Goal: Task Accomplishment & Management: Use online tool/utility

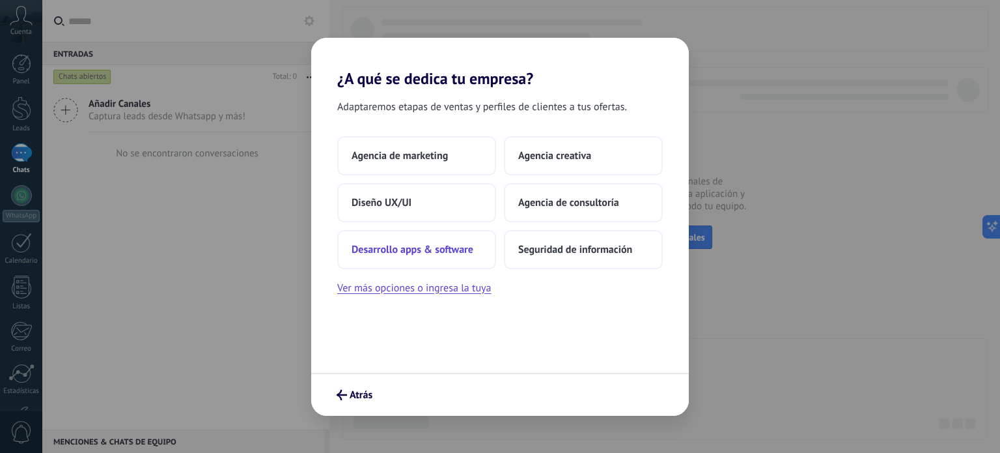
click at [447, 258] on button "Desarrollo apps & software" at bounding box center [416, 249] width 159 height 39
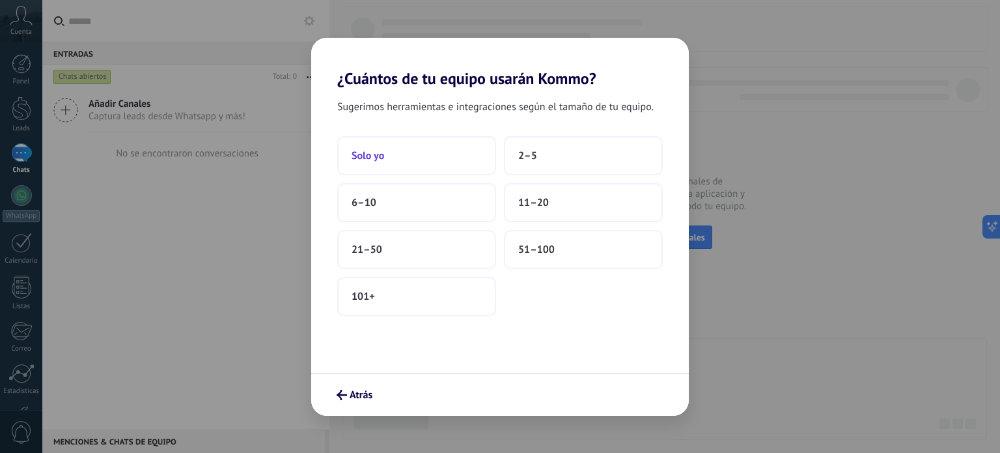
click at [430, 156] on button "Solo yo" at bounding box center [416, 155] width 159 height 39
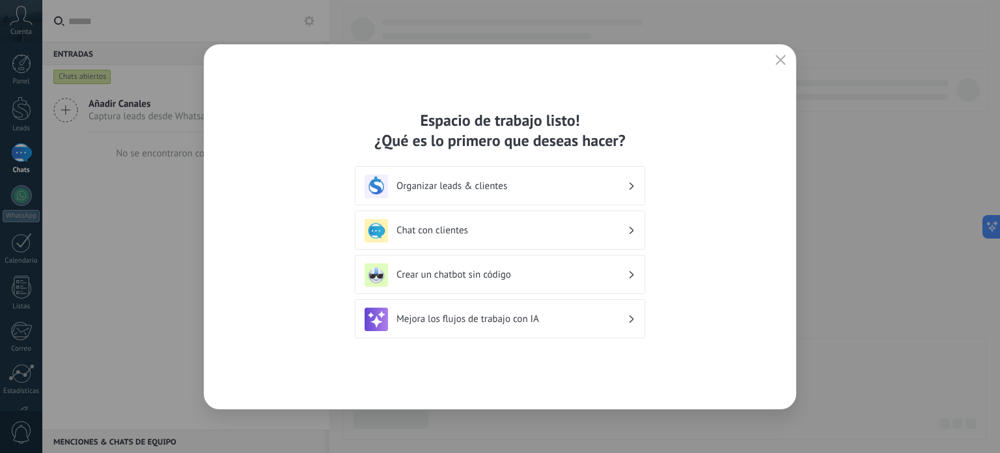
click at [561, 276] on h3 "Crear un chatbot sin código" at bounding box center [512, 274] width 231 height 12
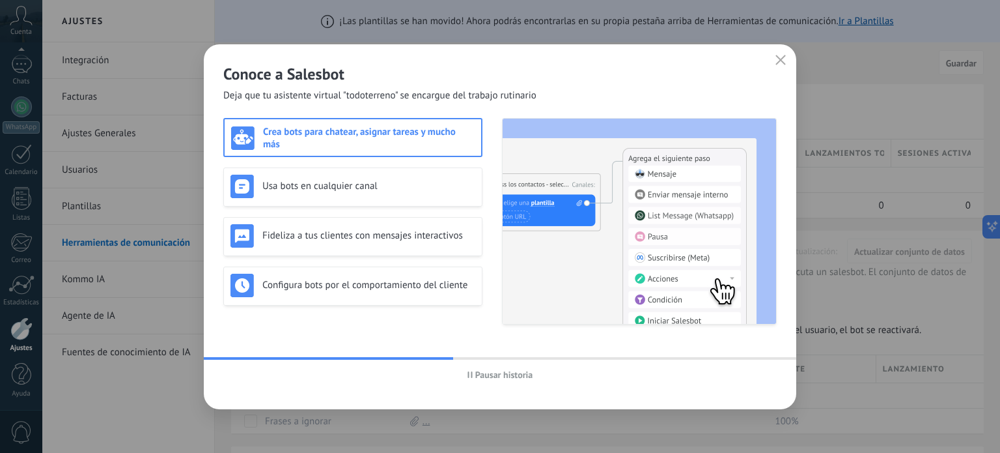
click at [380, 144] on div "Crea bots para chatear, asignar tareas y mucho más" at bounding box center [353, 138] width 244 height 25
click at [404, 198] on div "Usa bots en cualquier canal" at bounding box center [352, 186] width 259 height 39
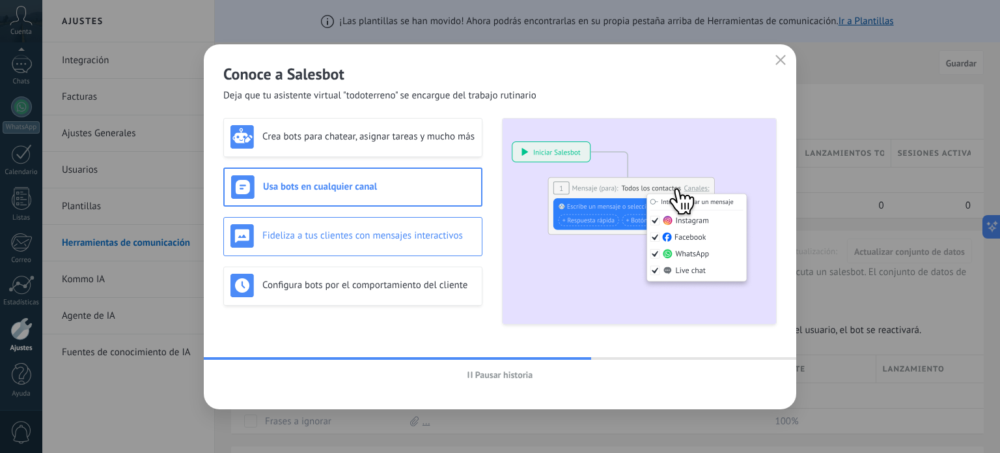
click at [428, 231] on h3 "Fideliza a tus clientes con mensajes interactivos" at bounding box center [368, 235] width 213 height 12
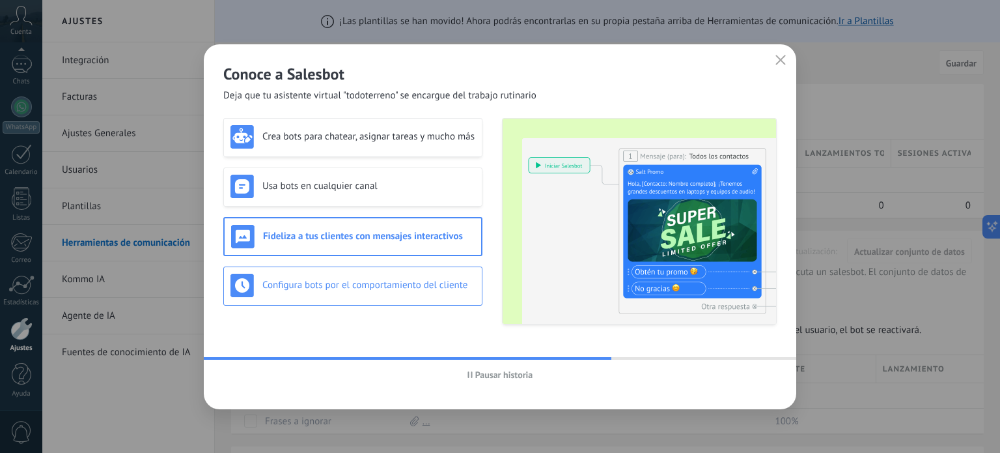
click at [441, 279] on h3 "Configura bots por el comportamiento del cliente" at bounding box center [368, 285] width 213 height 12
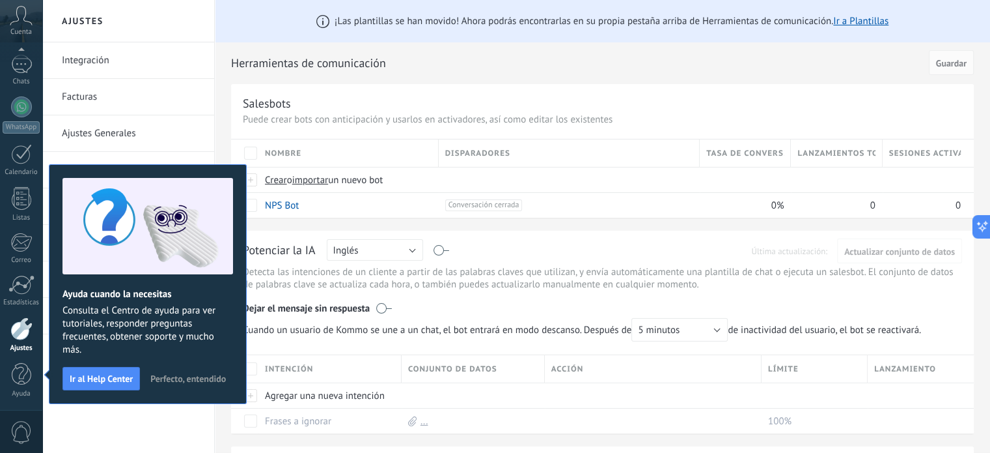
click at [192, 379] on span "Perfecto, entendido" at bounding box center [188, 378] width 76 height 9
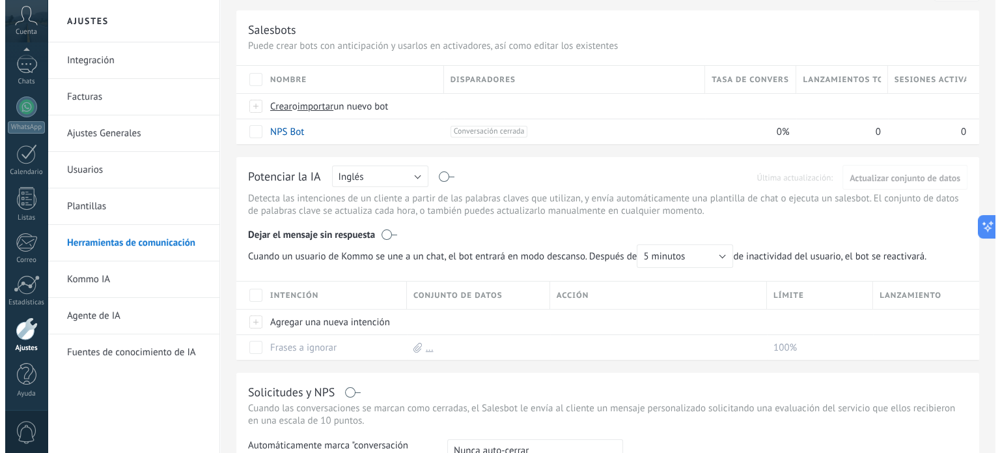
scroll to position [130, 0]
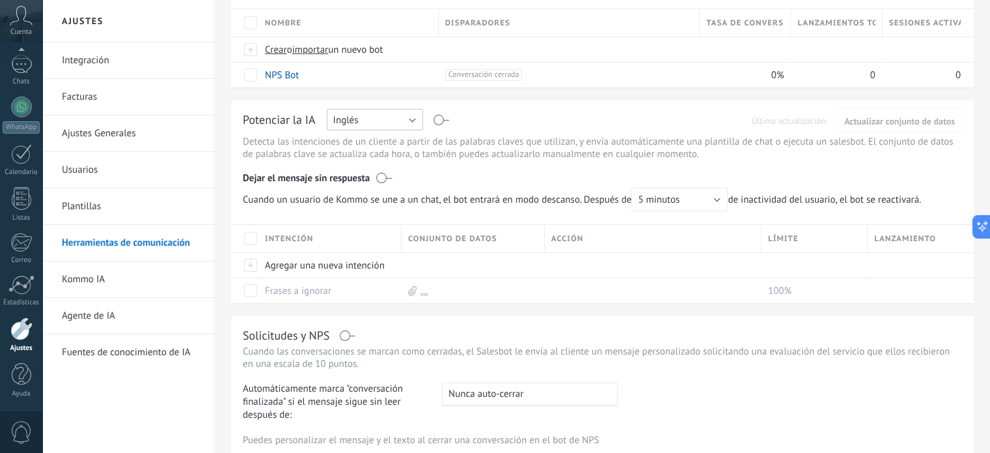
click at [419, 120] on button "Inglés" at bounding box center [375, 119] width 96 height 21
click at [383, 167] on span "Español" at bounding box center [369, 165] width 100 height 12
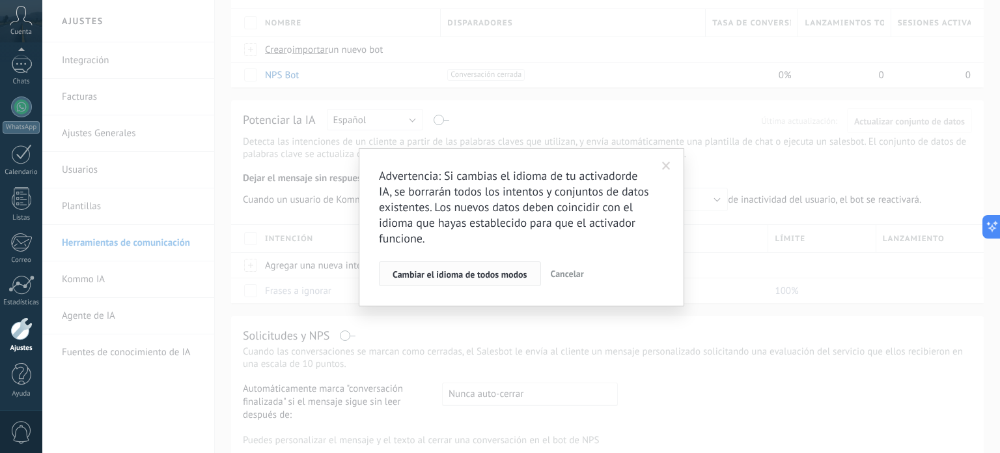
click at [480, 275] on span "Cambiar el idioma de todos modos" at bounding box center [460, 274] width 135 height 9
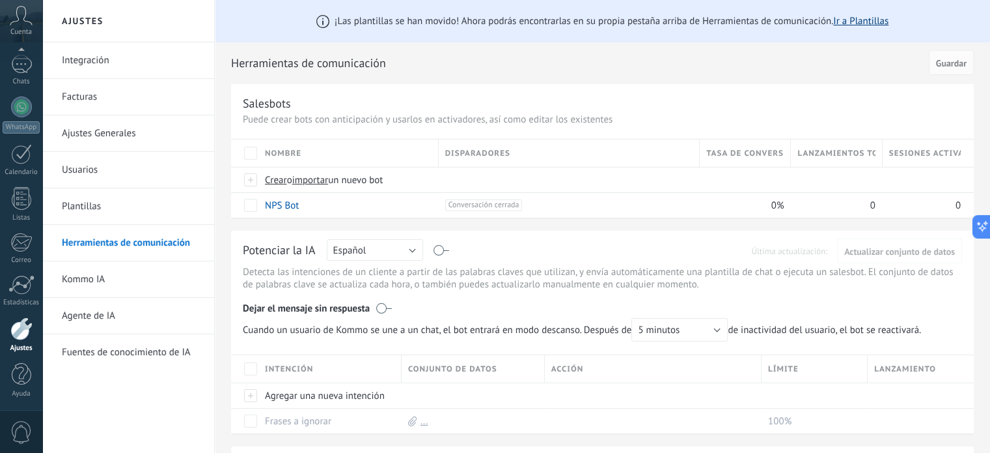
click at [865, 23] on link "Ir a Plantillas" at bounding box center [860, 21] width 55 height 12
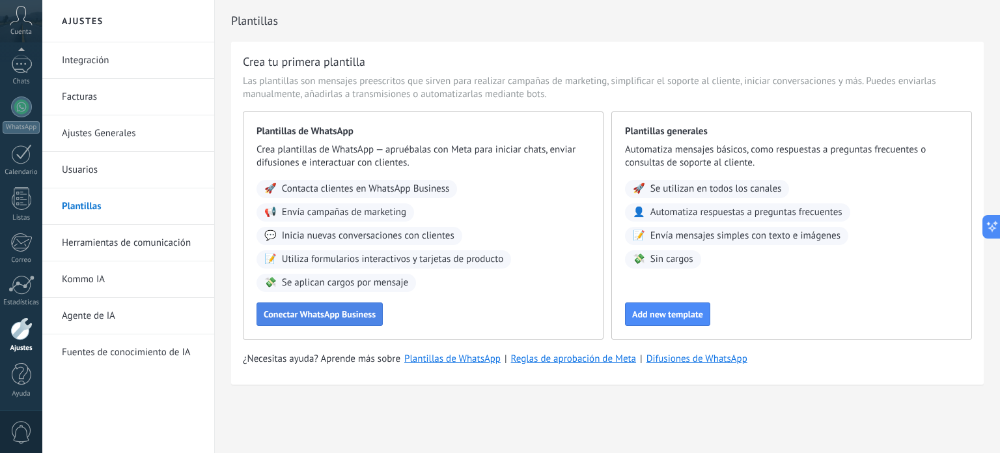
click at [346, 315] on span "Conectar WhatsApp Business" at bounding box center [320, 313] width 112 height 9
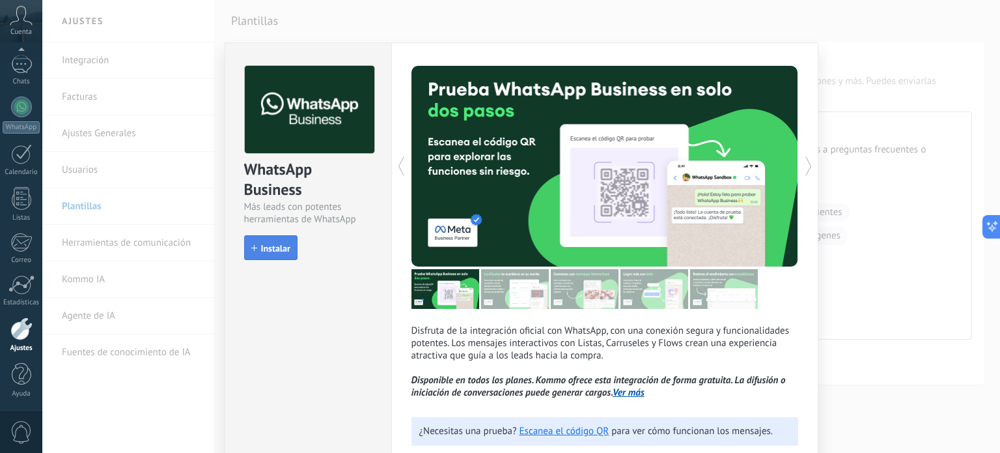
click at [281, 246] on span "Instalar" at bounding box center [275, 248] width 29 height 9
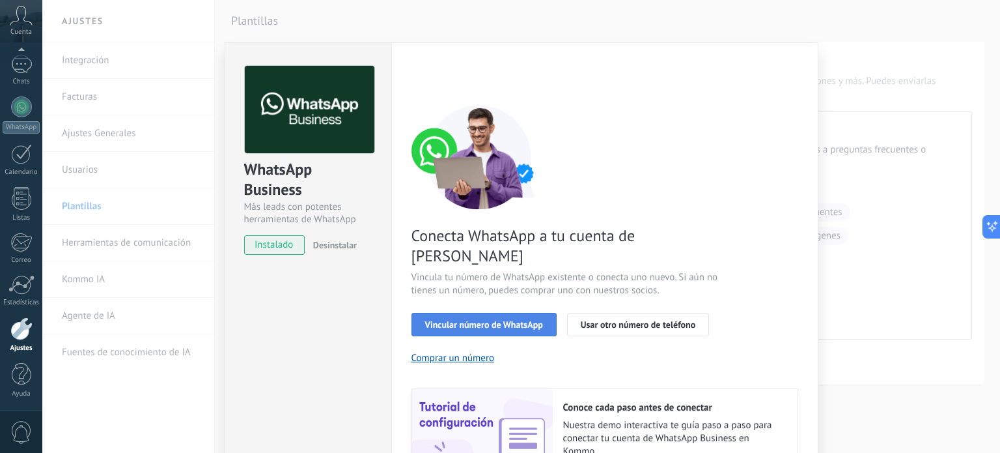
click at [470, 320] on span "Vincular número de WhatsApp" at bounding box center [484, 324] width 118 height 9
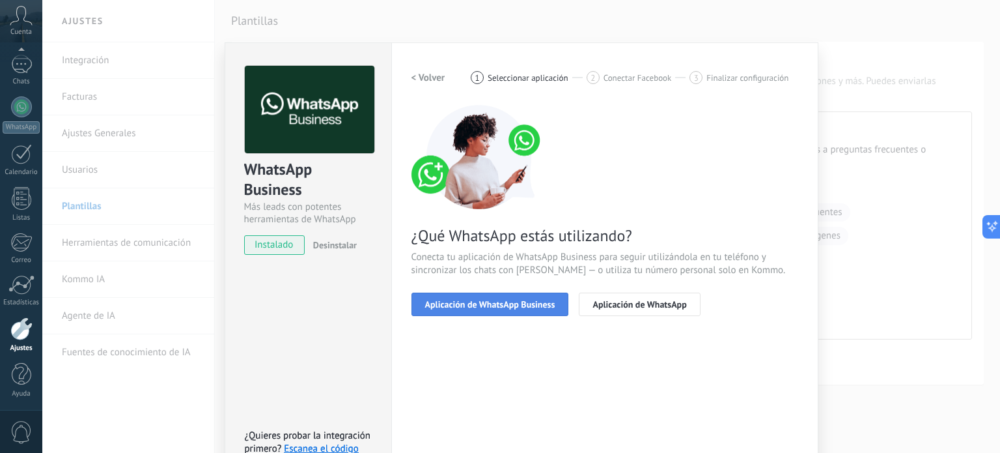
click at [485, 300] on span "Aplicación de WhatsApp Business" at bounding box center [490, 304] width 130 height 9
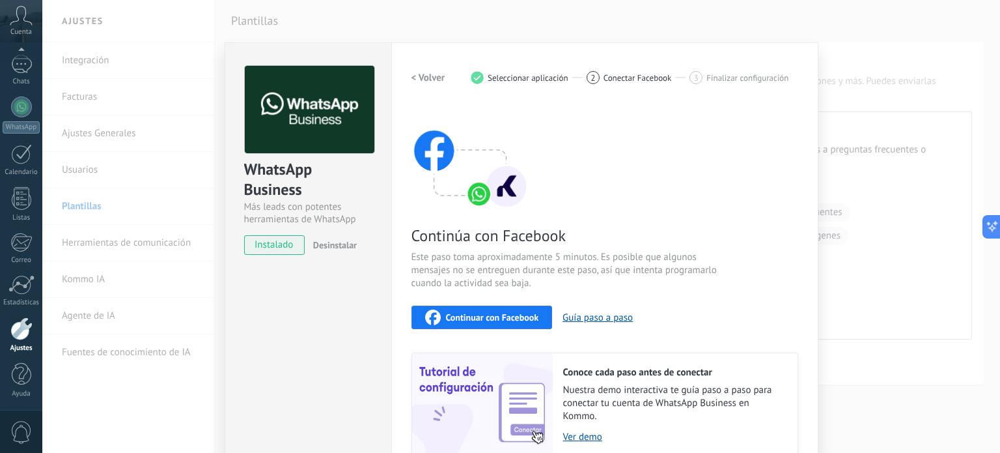
click at [501, 318] on span "Continuar con Facebook" at bounding box center [492, 317] width 93 height 9
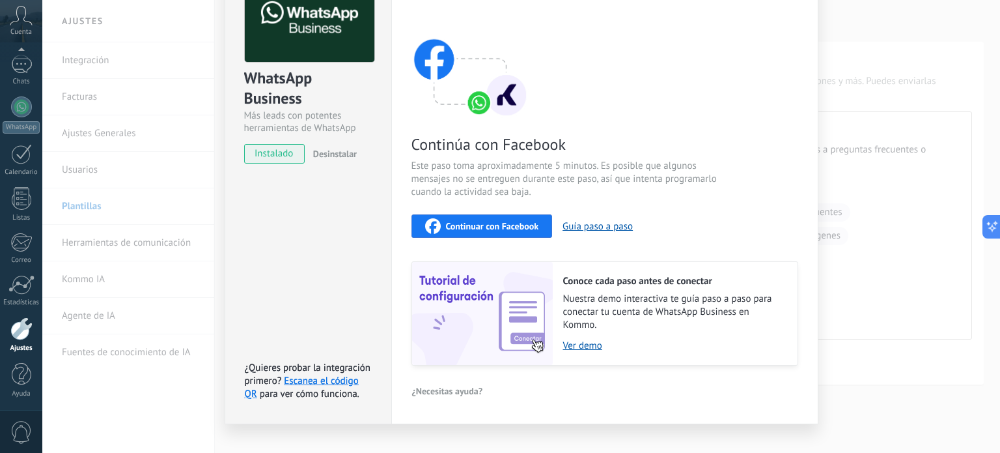
scroll to position [110, 0]
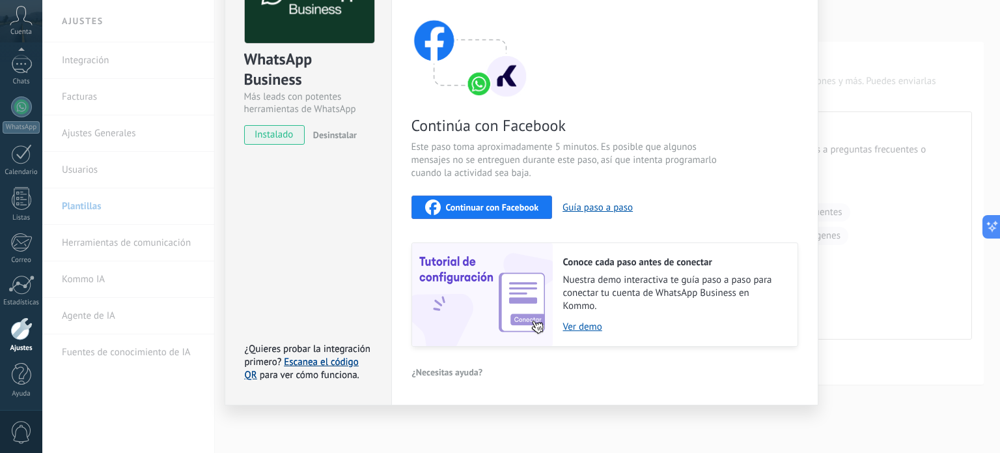
click at [343, 359] on link "Escanea el código QR" at bounding box center [302, 368] width 114 height 25
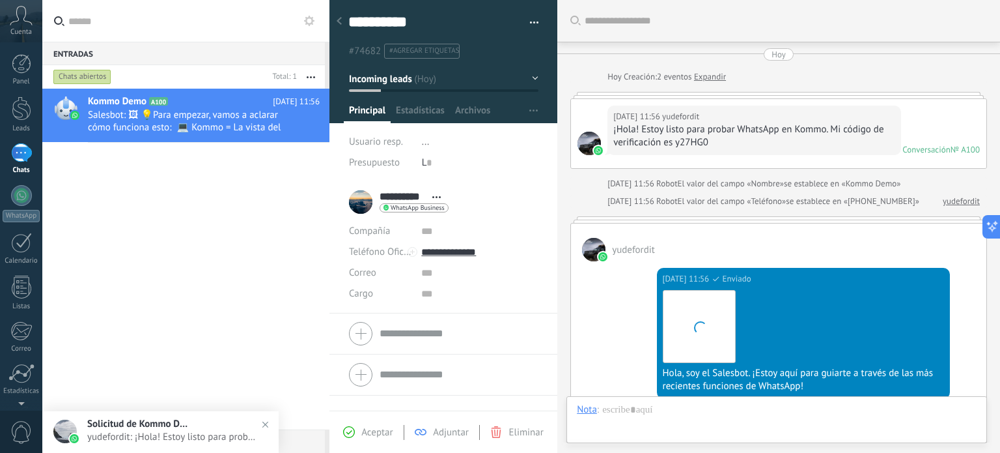
scroll to position [19, 0]
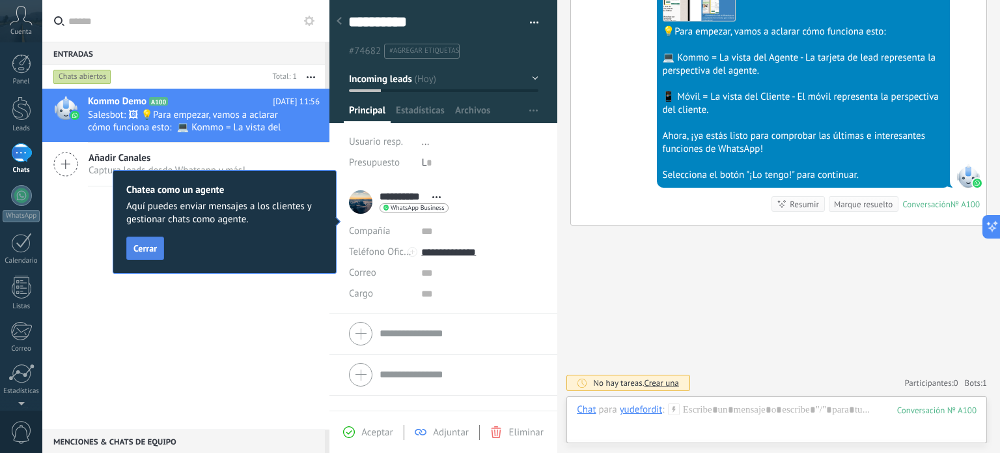
click at [149, 252] on span "Cerrar" at bounding box center [144, 248] width 23 height 9
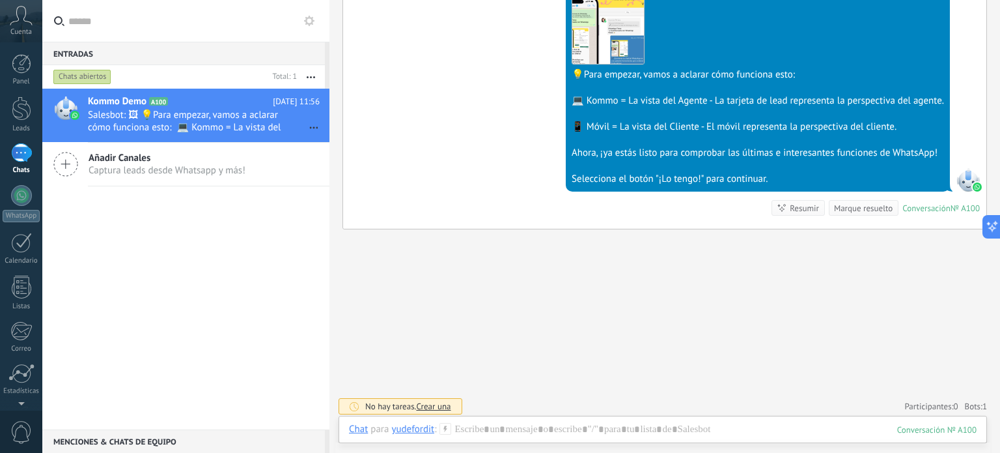
scroll to position [408, 0]
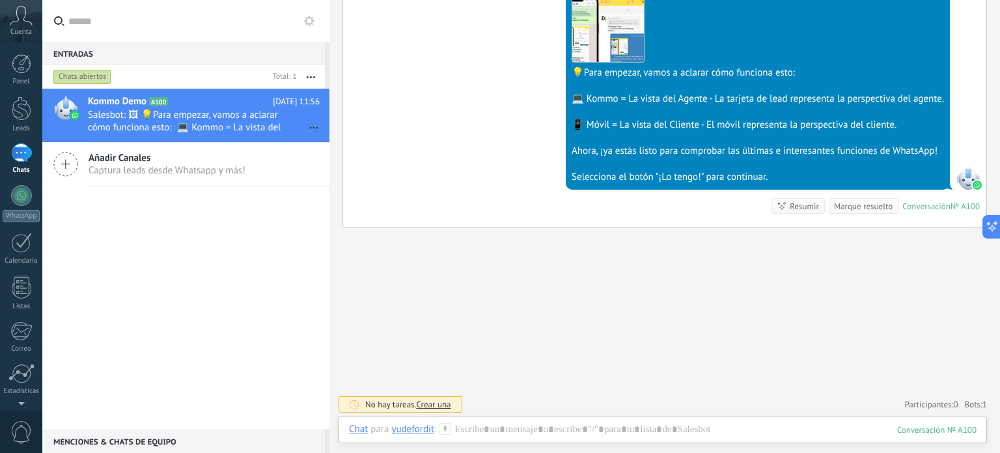
click at [436, 404] on span "Crear una" at bounding box center [433, 404] width 35 height 11
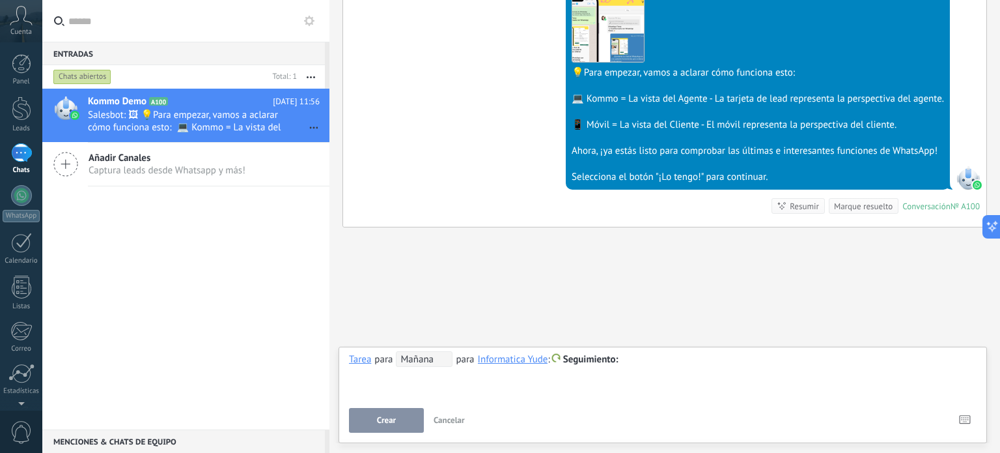
click at [414, 383] on div "**********" at bounding box center [663, 374] width 628 height 47
click at [646, 360] on div at bounding box center [663, 360] width 628 height 16
click at [408, 415] on button "Crear" at bounding box center [386, 420] width 75 height 25
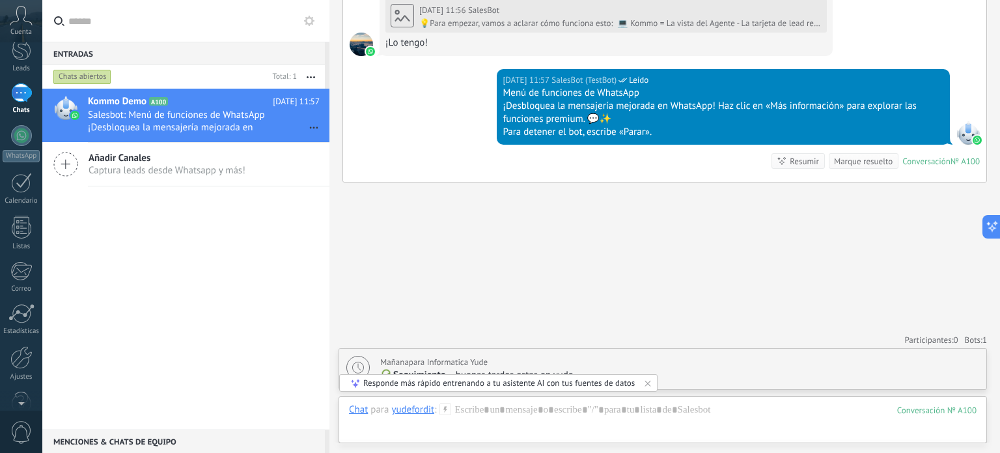
scroll to position [0, 0]
click at [300, 127] on icon at bounding box center [300, 128] width 16 height 16
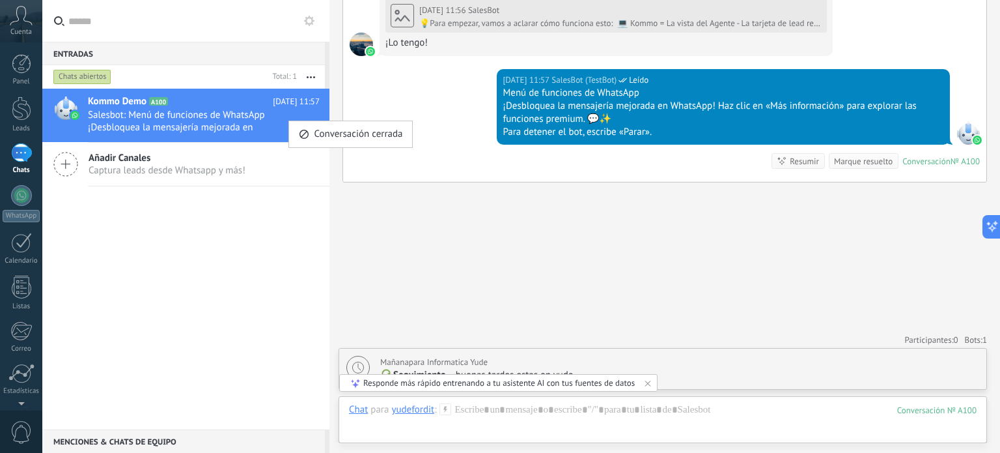
click at [506, 168] on div at bounding box center [500, 226] width 1000 height 453
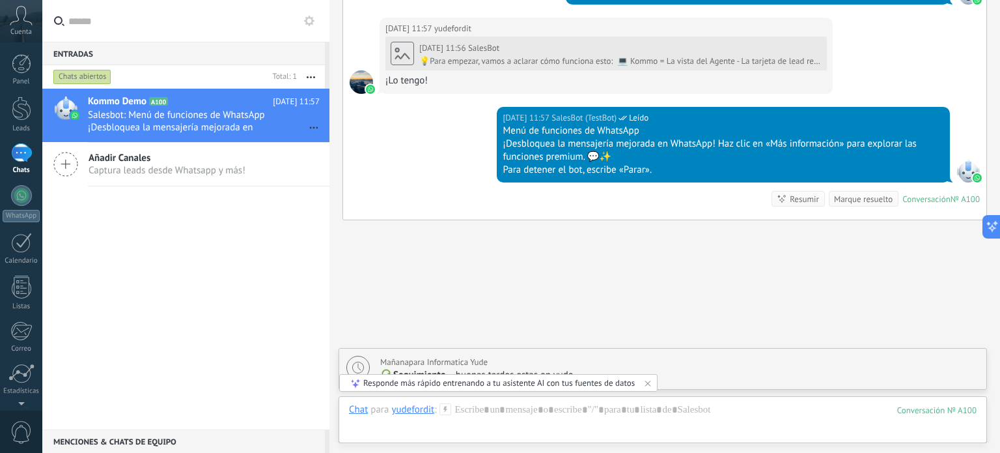
scroll to position [501, 0]
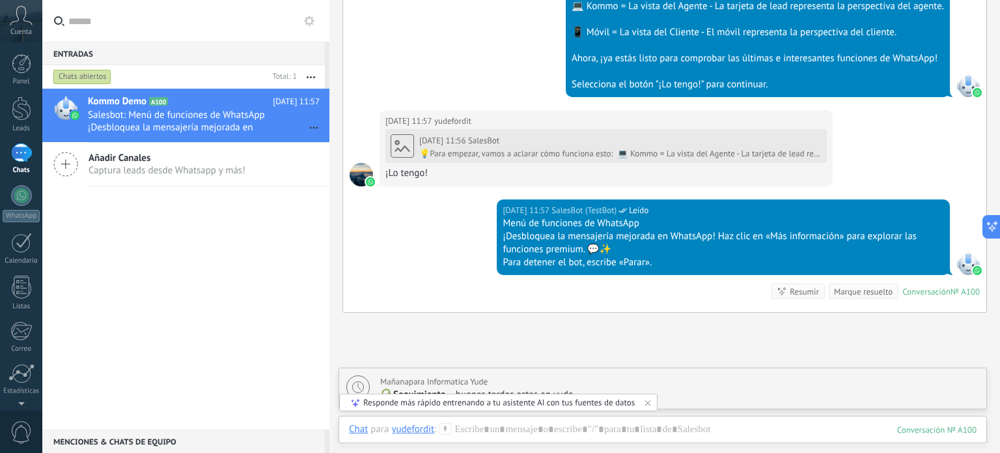
click at [801, 292] on div "Resumir" at bounding box center [804, 291] width 29 height 12
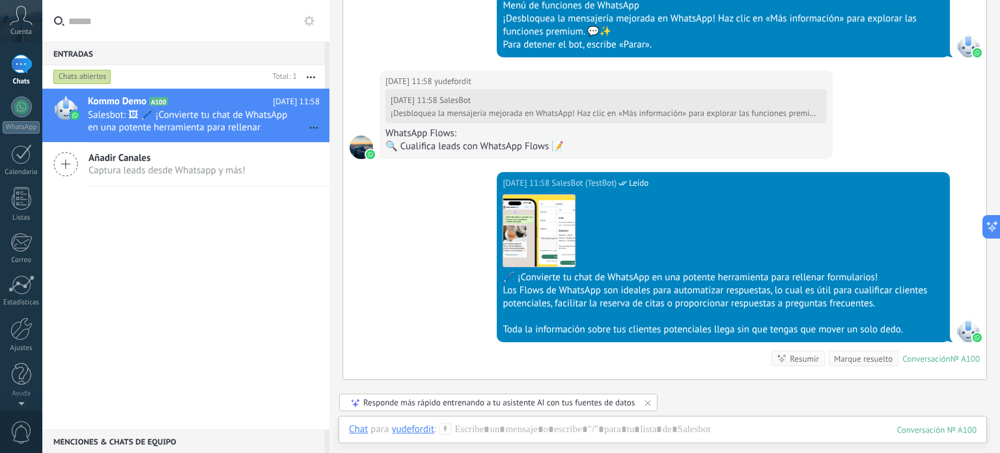
scroll to position [0, 0]
click at [11, 198] on div at bounding box center [21, 195] width 21 height 21
